Goal: Information Seeking & Learning: Learn about a topic

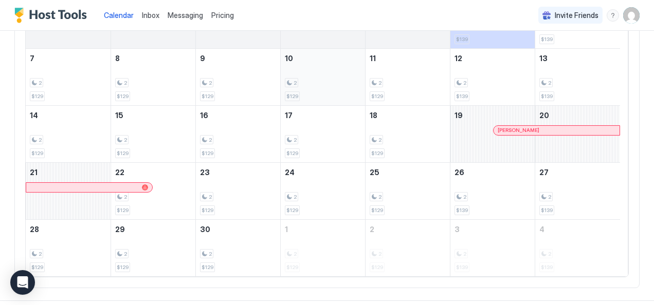
scroll to position [168, 0]
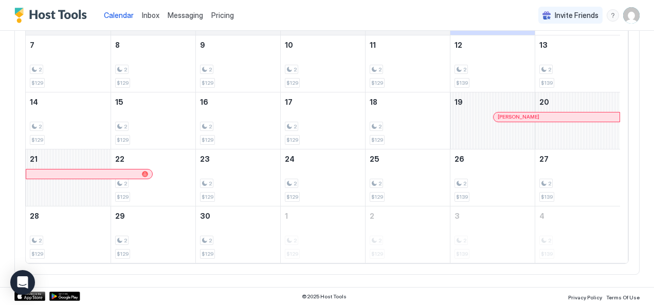
click at [148, 173] on div at bounding box center [145, 174] width 6 height 6
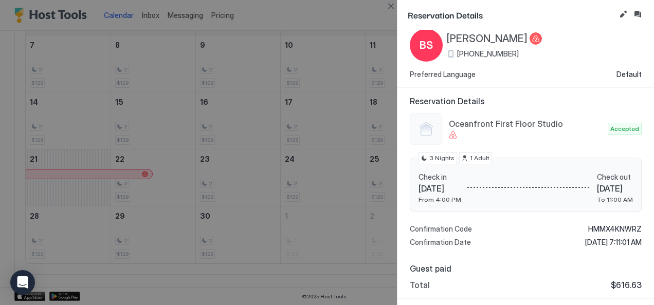
scroll to position [0, 0]
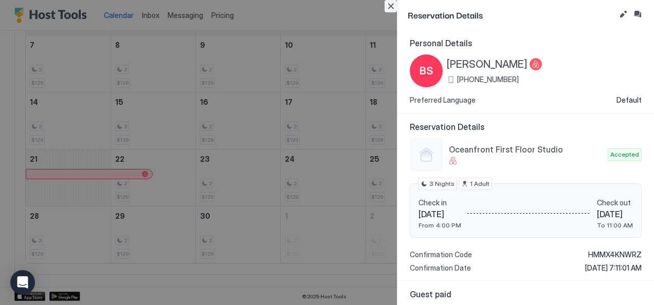
click at [386, 6] on button "Close" at bounding box center [391, 6] width 12 height 12
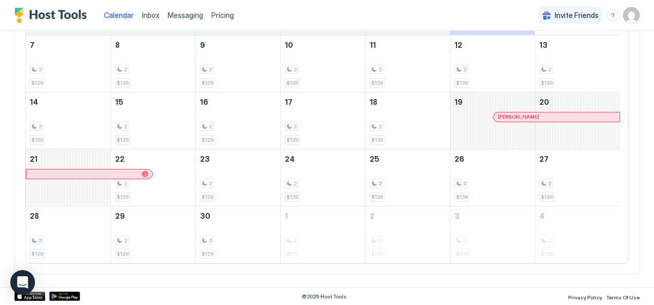
click at [217, 15] on span "Pricing" at bounding box center [222, 15] width 23 height 9
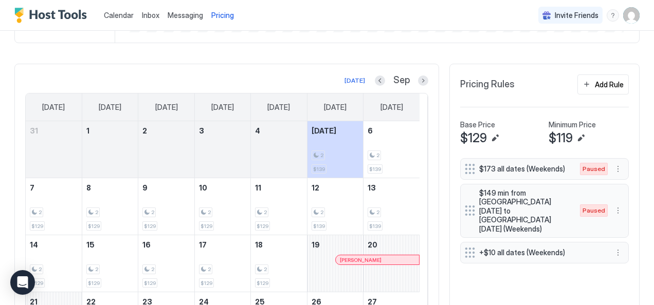
scroll to position [245, 0]
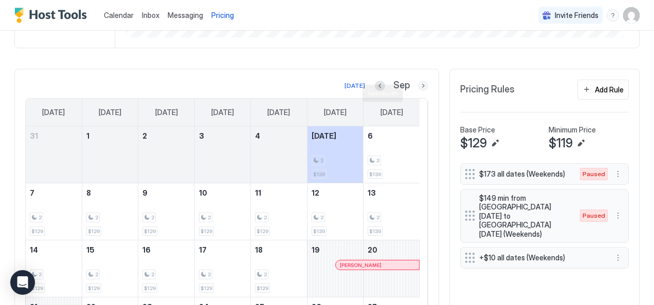
click at [419, 91] on button "Next month" at bounding box center [423, 86] width 10 height 10
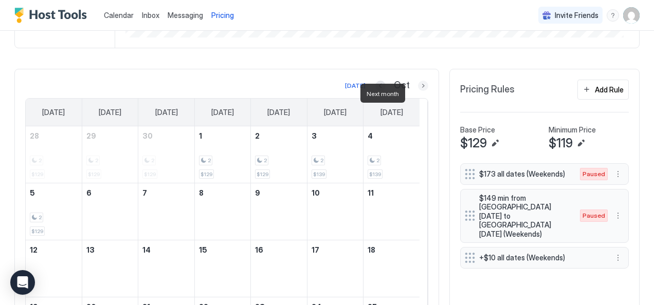
click at [419, 91] on button "Next month" at bounding box center [423, 86] width 10 height 10
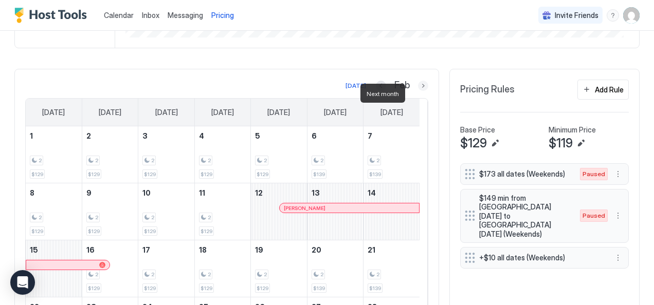
click at [418, 91] on button "Next month" at bounding box center [423, 86] width 10 height 10
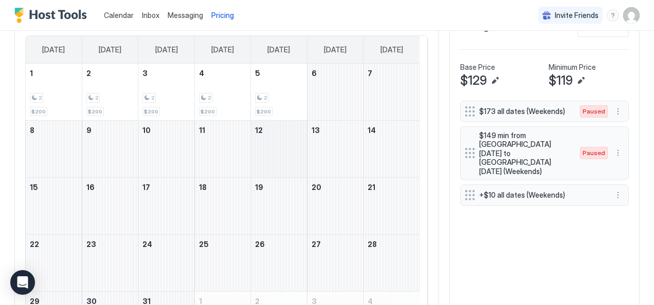
scroll to position [296, 0]
